Goal: Use online tool/utility: Utilize a website feature to perform a specific function

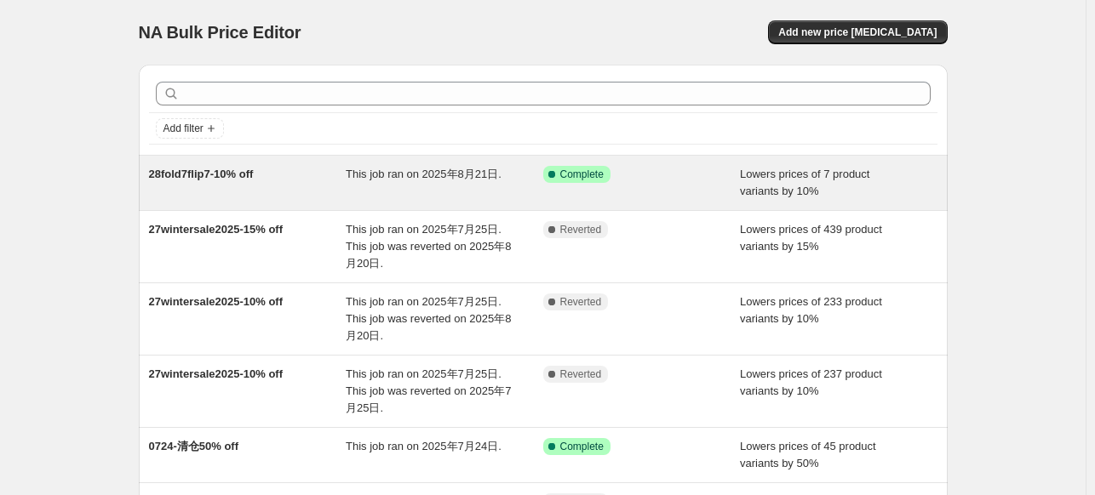
click at [266, 178] on div "28fold7flip7-10% off" at bounding box center [247, 183] width 197 height 34
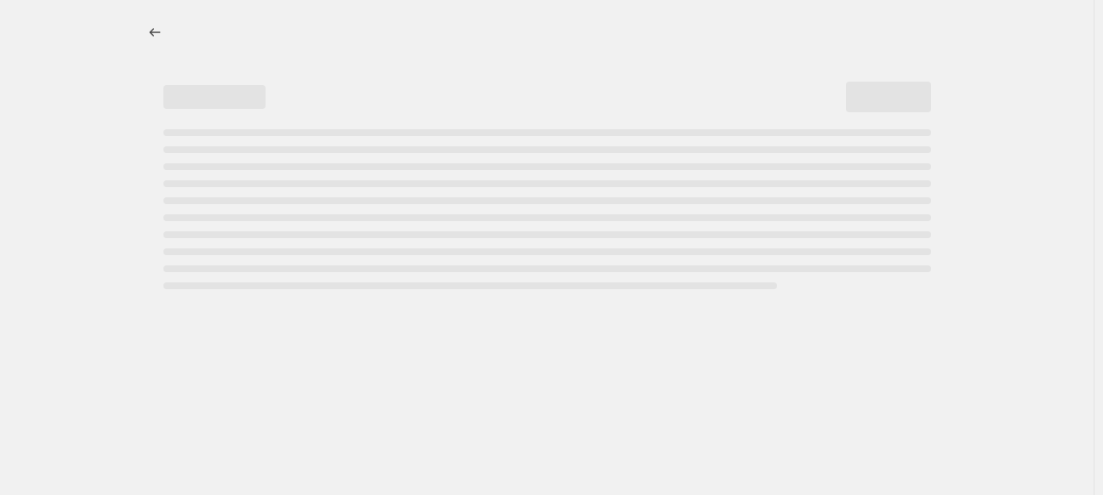
select select "percentage"
select select "tag"
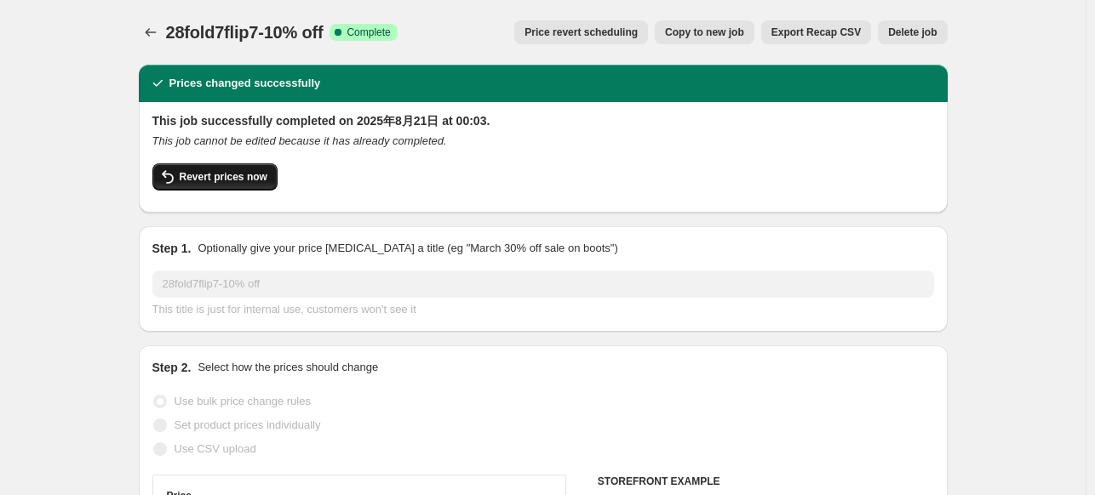
click at [243, 174] on span "Revert prices now" at bounding box center [224, 177] width 88 height 14
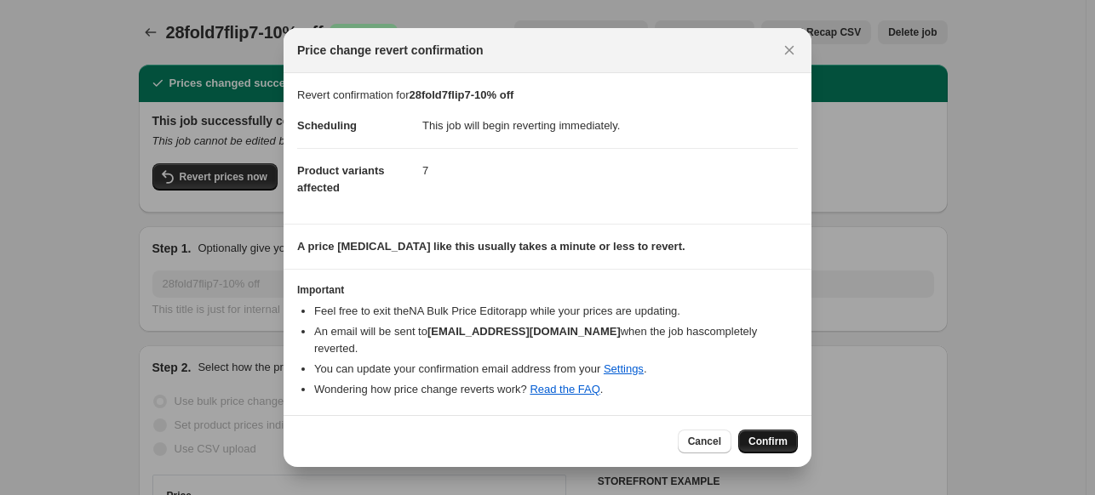
click at [780, 435] on span "Confirm" at bounding box center [767, 442] width 39 height 14
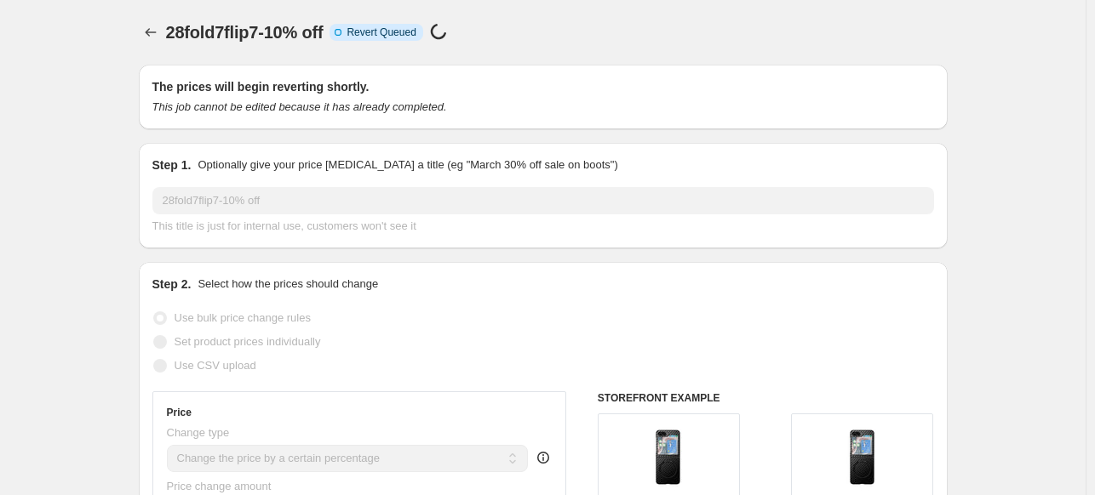
select select "percentage"
select select "tag"
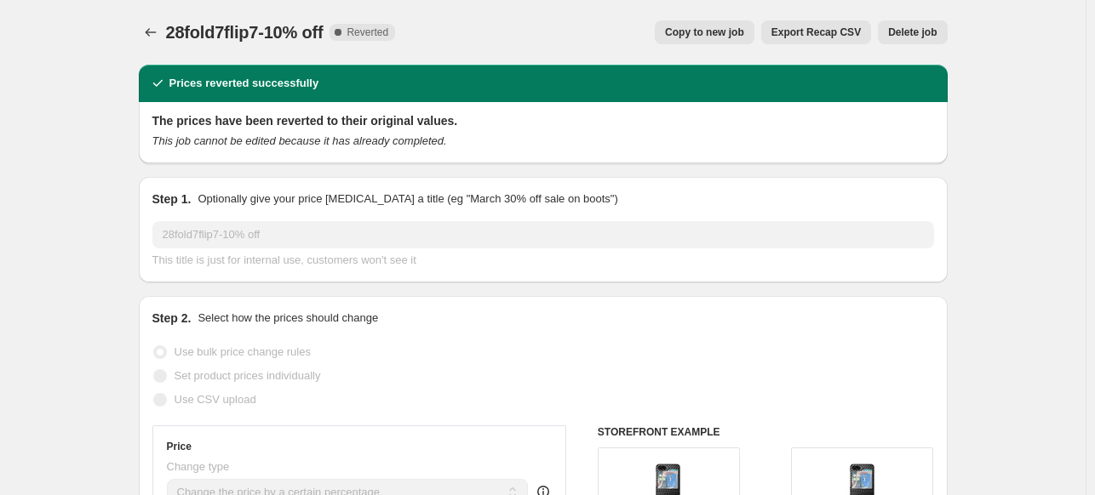
click at [725, 23] on button "Copy to new job" at bounding box center [704, 32] width 100 height 24
select select "percentage"
select select "tag"
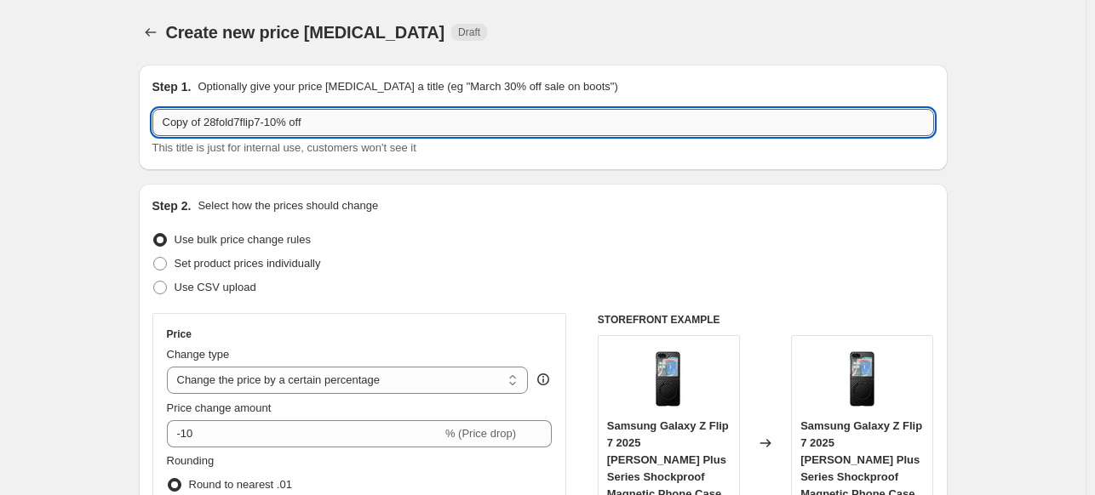
click at [294, 129] on input "Copy of 28fold7flip7-10% off" at bounding box center [542, 122] width 781 height 27
paste input "30fathersale2025-15"
type input "30fathersale2025-15% off"
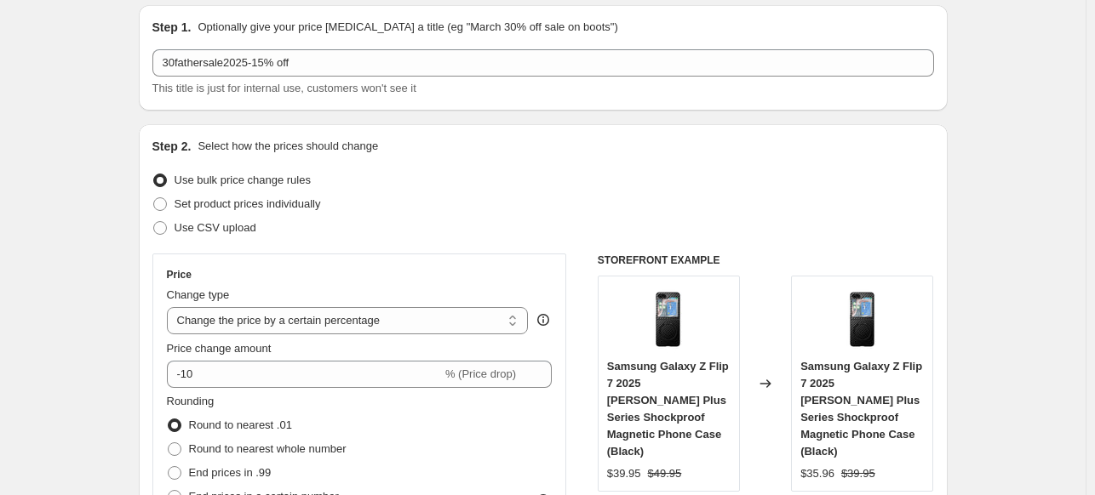
scroll to position [85, 0]
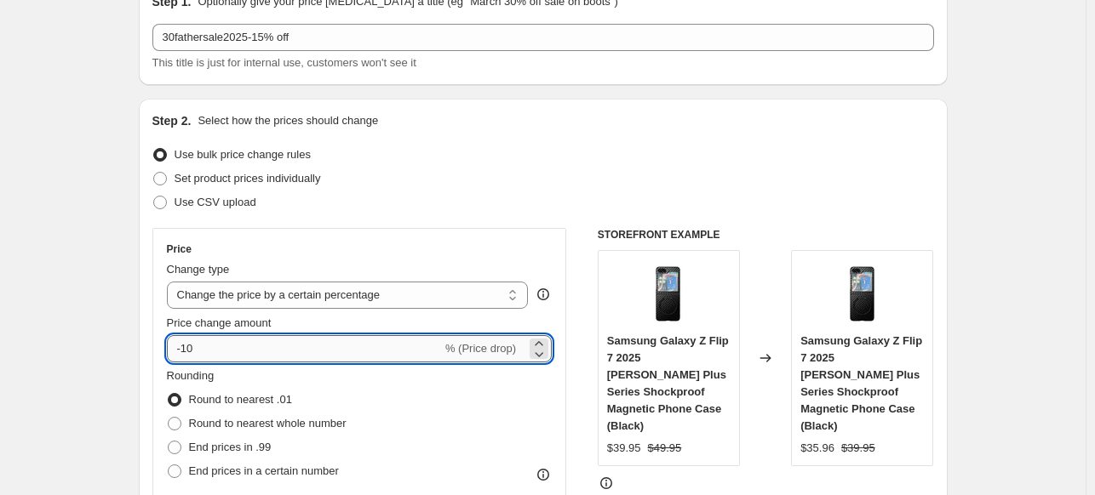
click at [219, 337] on input "-10" at bounding box center [304, 348] width 275 height 27
type input "-15"
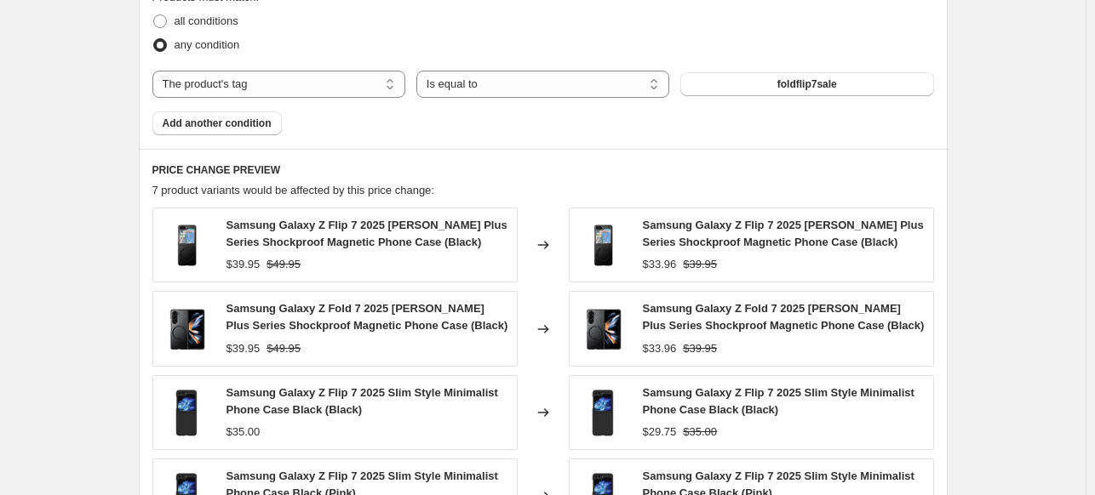
scroll to position [851, 0]
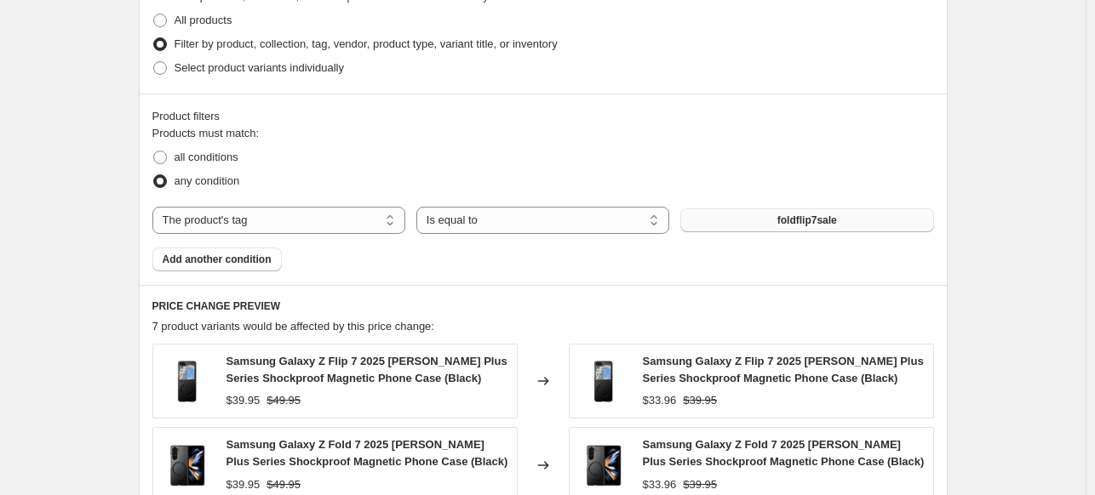
click at [816, 223] on span "foldflip7sale" at bounding box center [807, 221] width 60 height 14
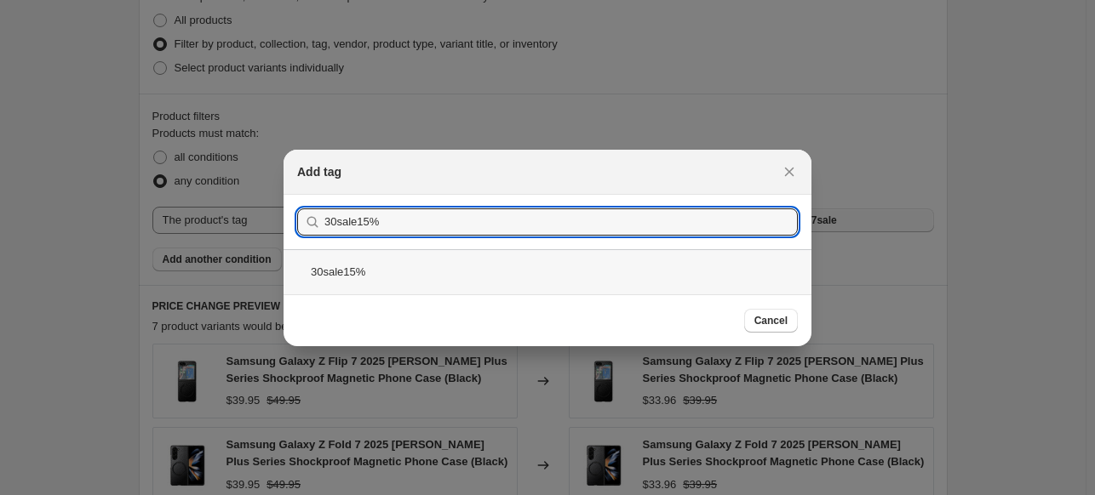
type input "30sale15%"
click at [380, 266] on div "30sale15%" at bounding box center [547, 271] width 528 height 45
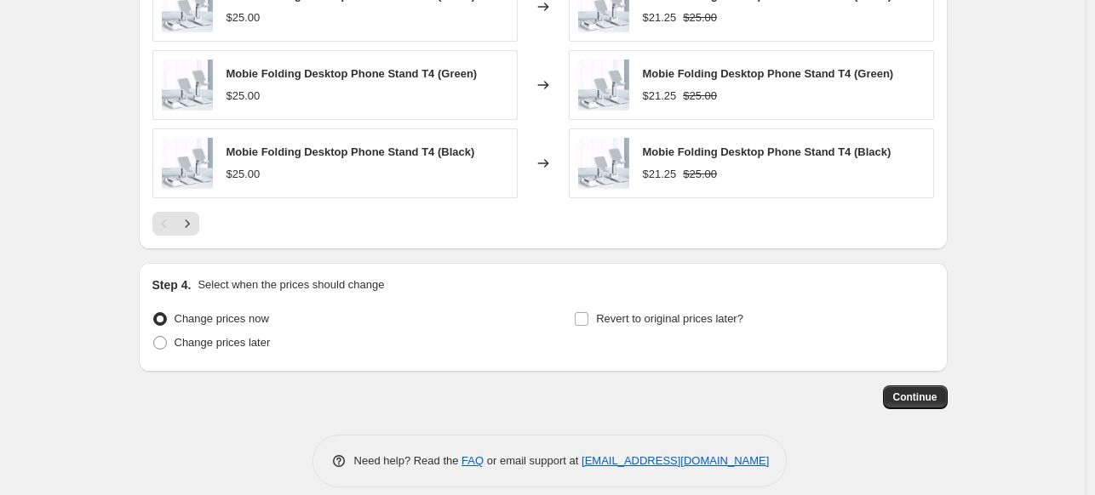
scroll to position [1406, 0]
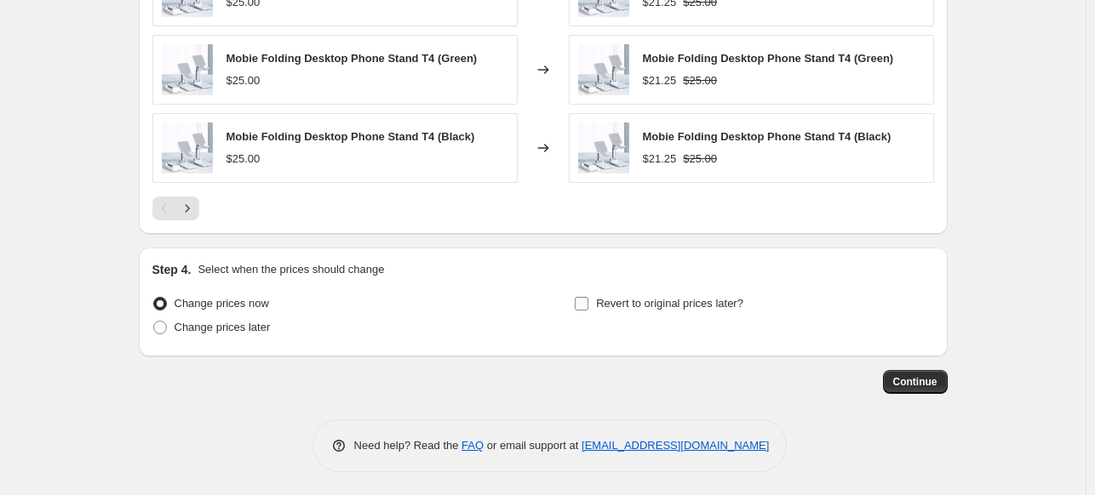
click at [601, 306] on span "Revert to original prices later?" at bounding box center [669, 303] width 147 height 13
click at [588, 306] on input "Revert to original prices later?" at bounding box center [581, 304] width 14 height 14
checkbox input "true"
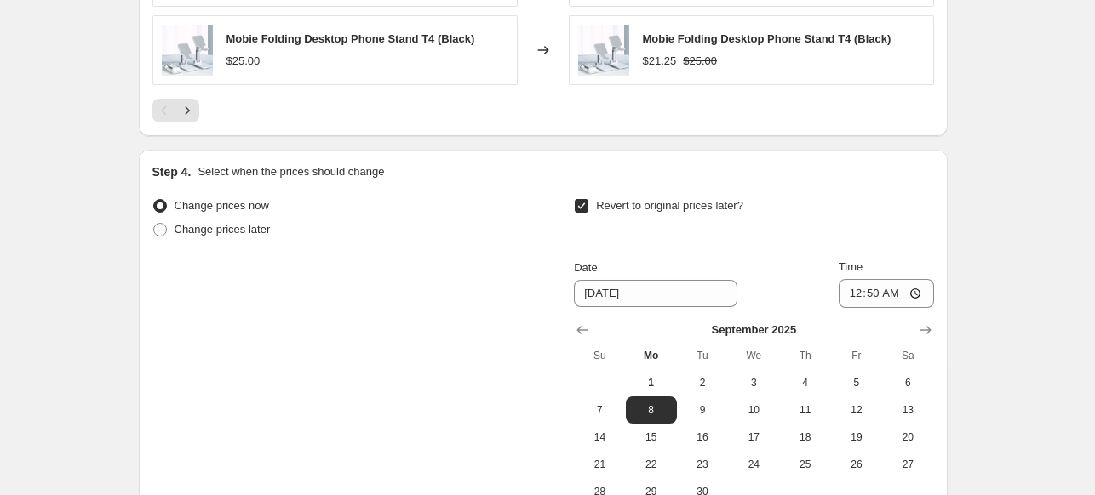
scroll to position [1697, 0]
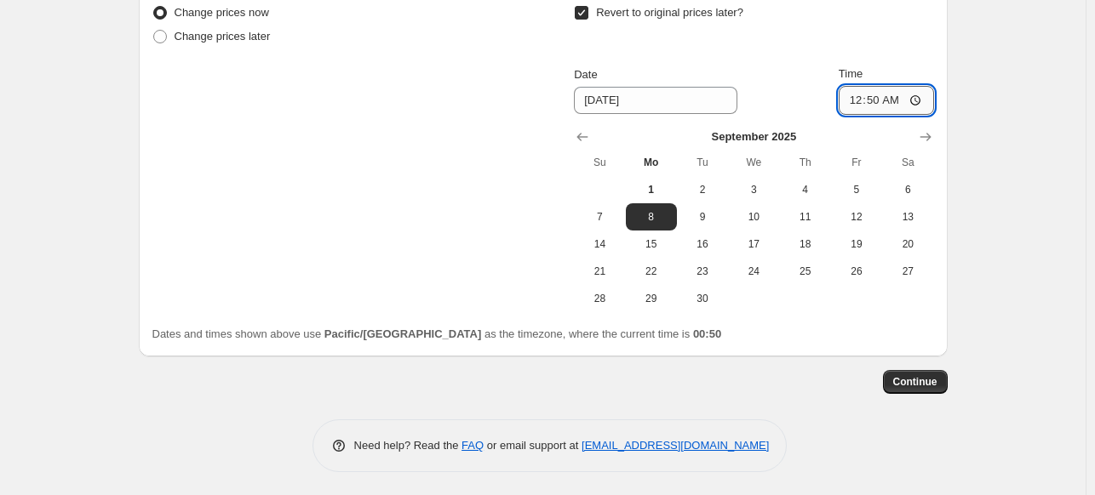
click at [894, 98] on input "00:50" at bounding box center [885, 100] width 95 height 29
type input "00:01"
click at [911, 375] on span "Continue" at bounding box center [915, 382] width 44 height 14
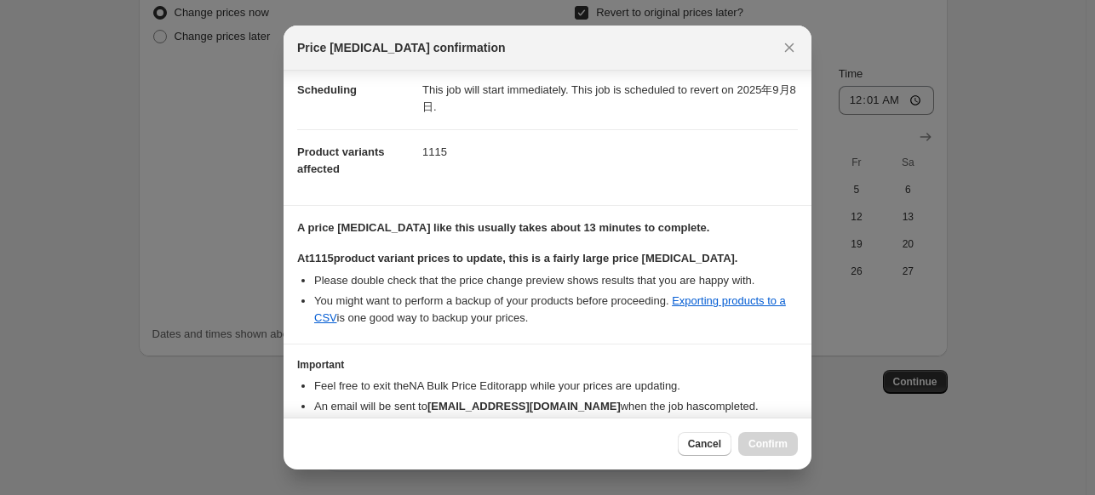
scroll to position [225, 0]
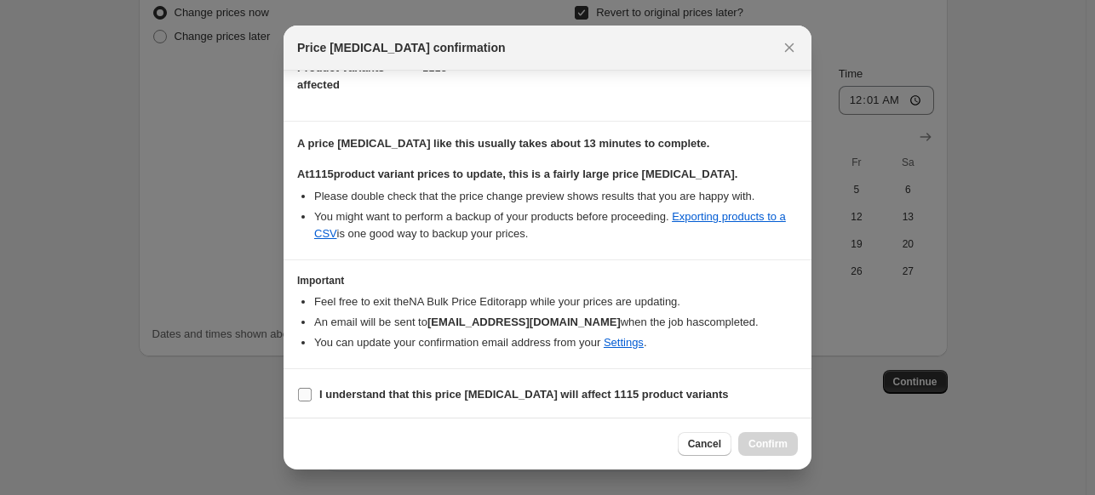
click at [359, 388] on b "I understand that this price change job will affect 1115 product variants" at bounding box center [523, 394] width 409 height 13
click at [312, 388] on input "I understand that this price change job will affect 1115 product variants" at bounding box center [305, 395] width 14 height 14
checkbox input "true"
click at [763, 442] on span "Confirm" at bounding box center [767, 444] width 39 height 14
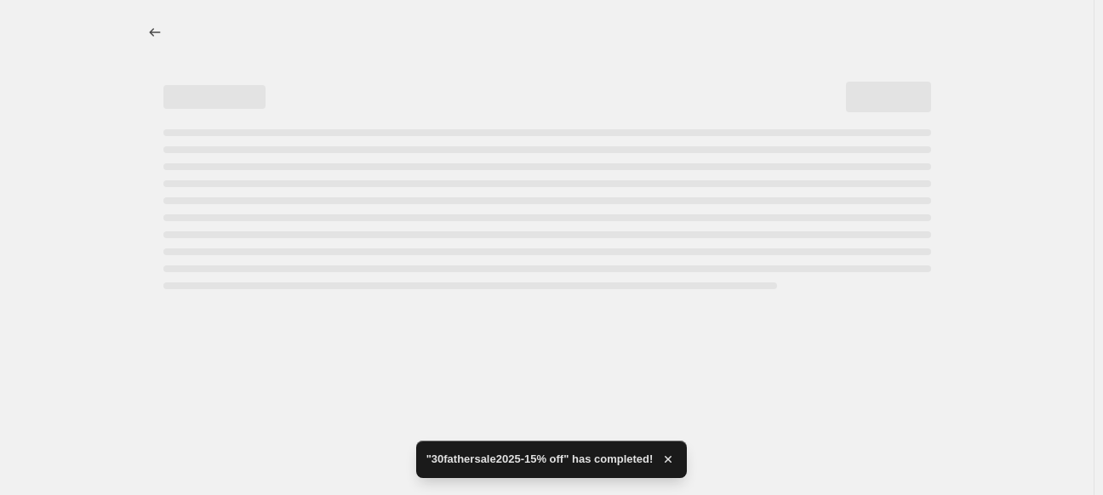
select select "percentage"
select select "tag"
